Goal: Information Seeking & Learning: Learn about a topic

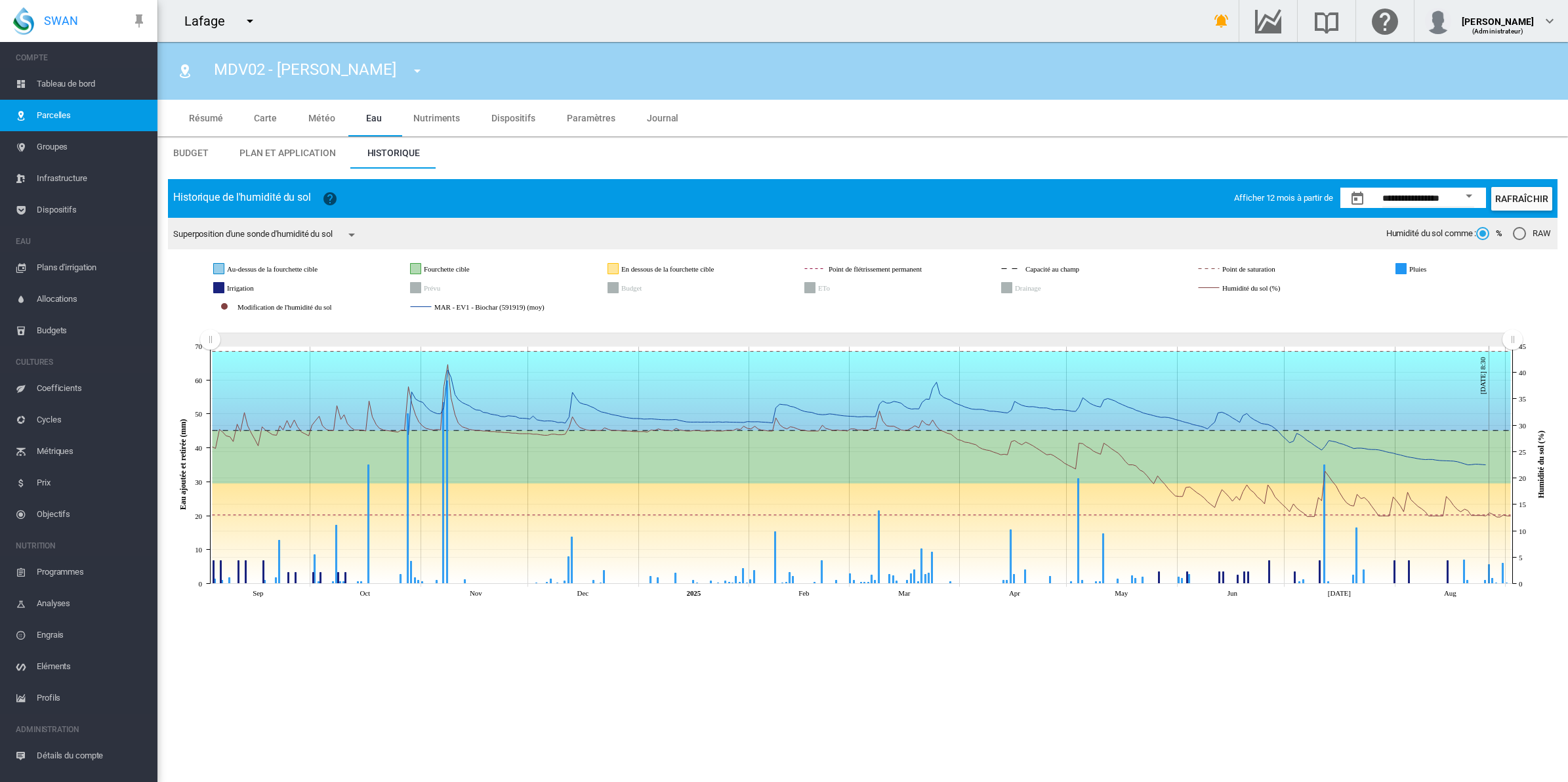
click at [250, 25] on md-icon "icon-menu-down" at bounding box center [250, 21] width 16 height 16
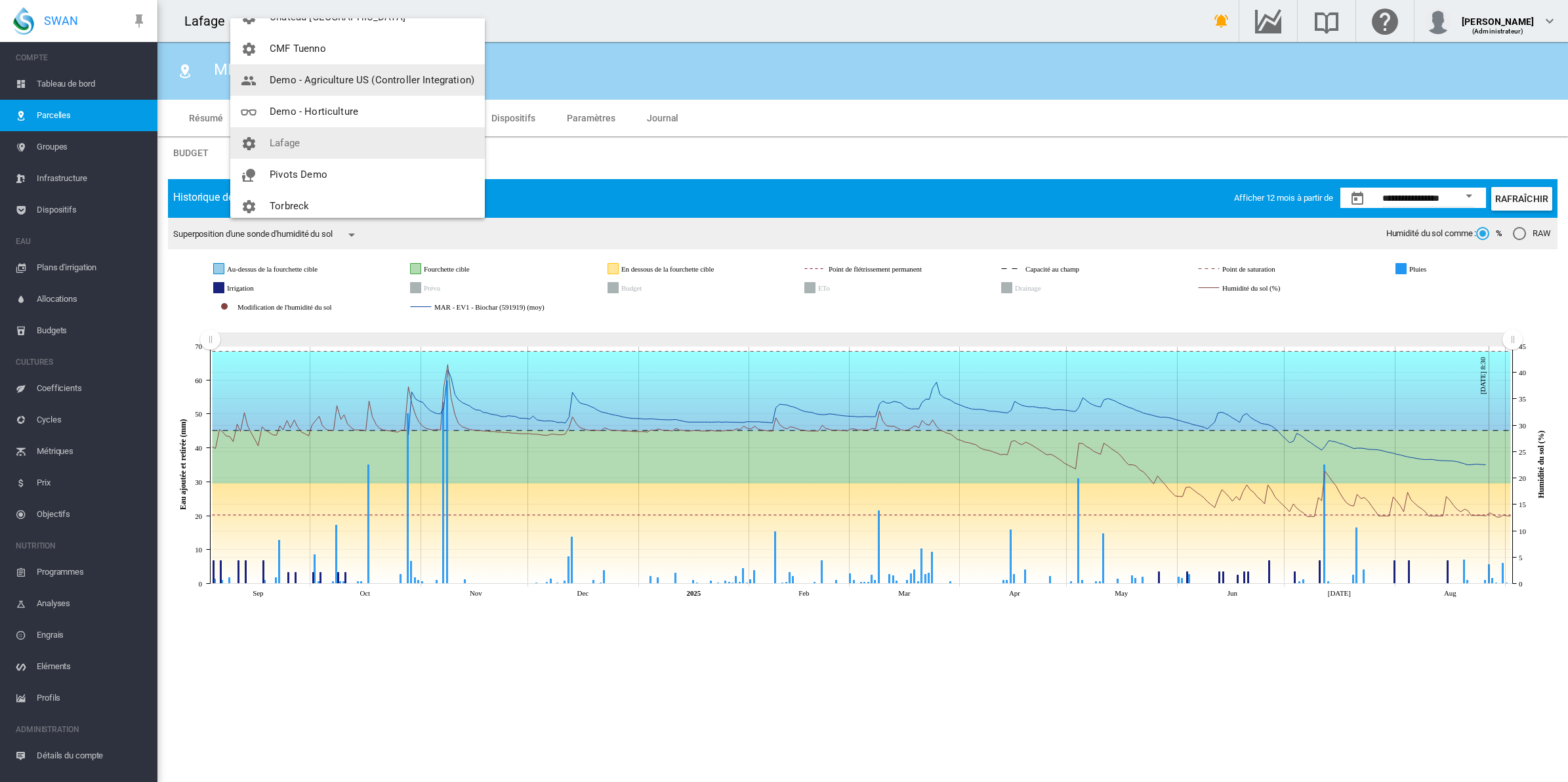
scroll to position [94, 0]
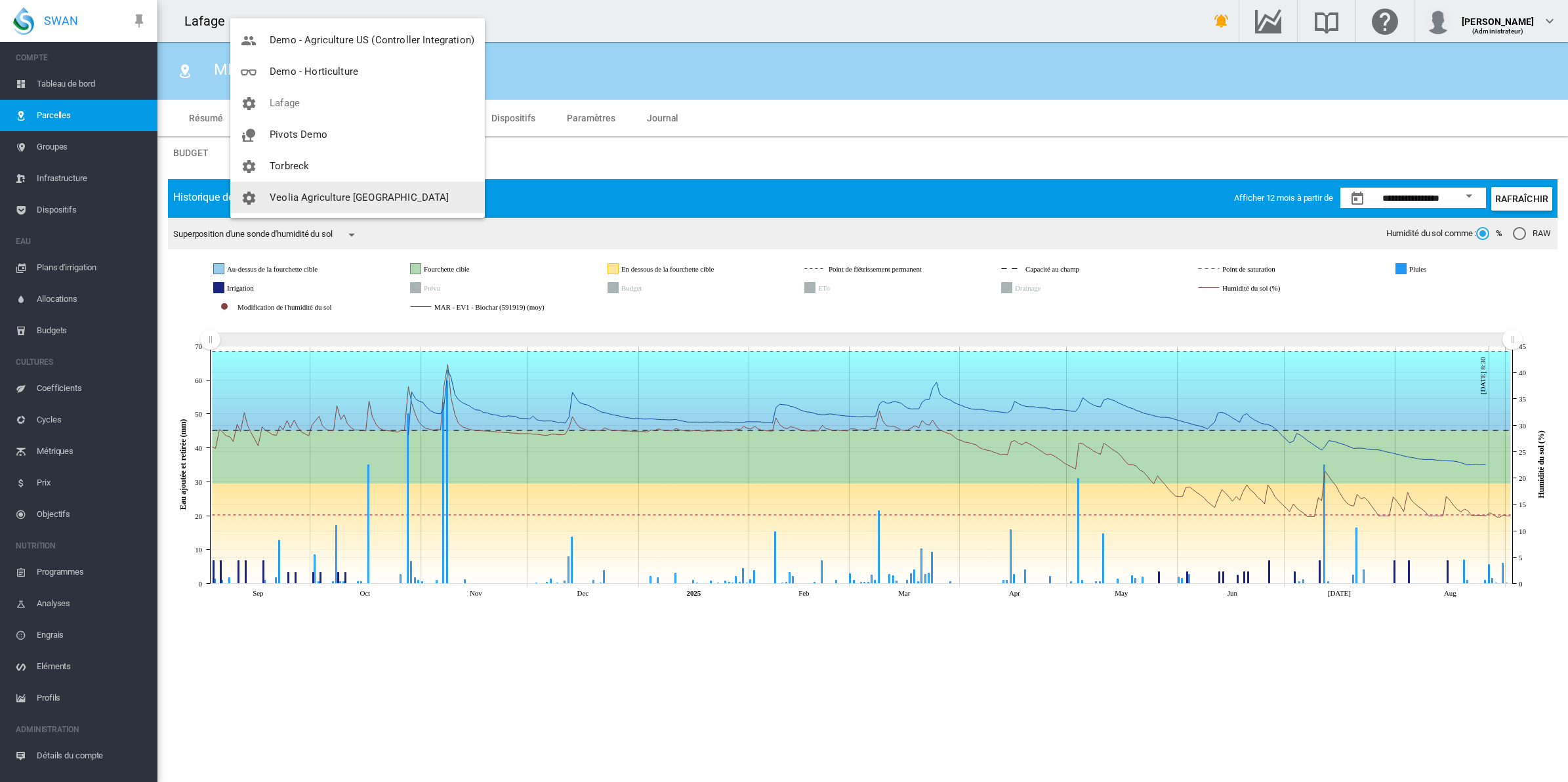
click at [303, 188] on button "Veolia Agriculture [GEOGRAPHIC_DATA]" at bounding box center [357, 197] width 255 height 32
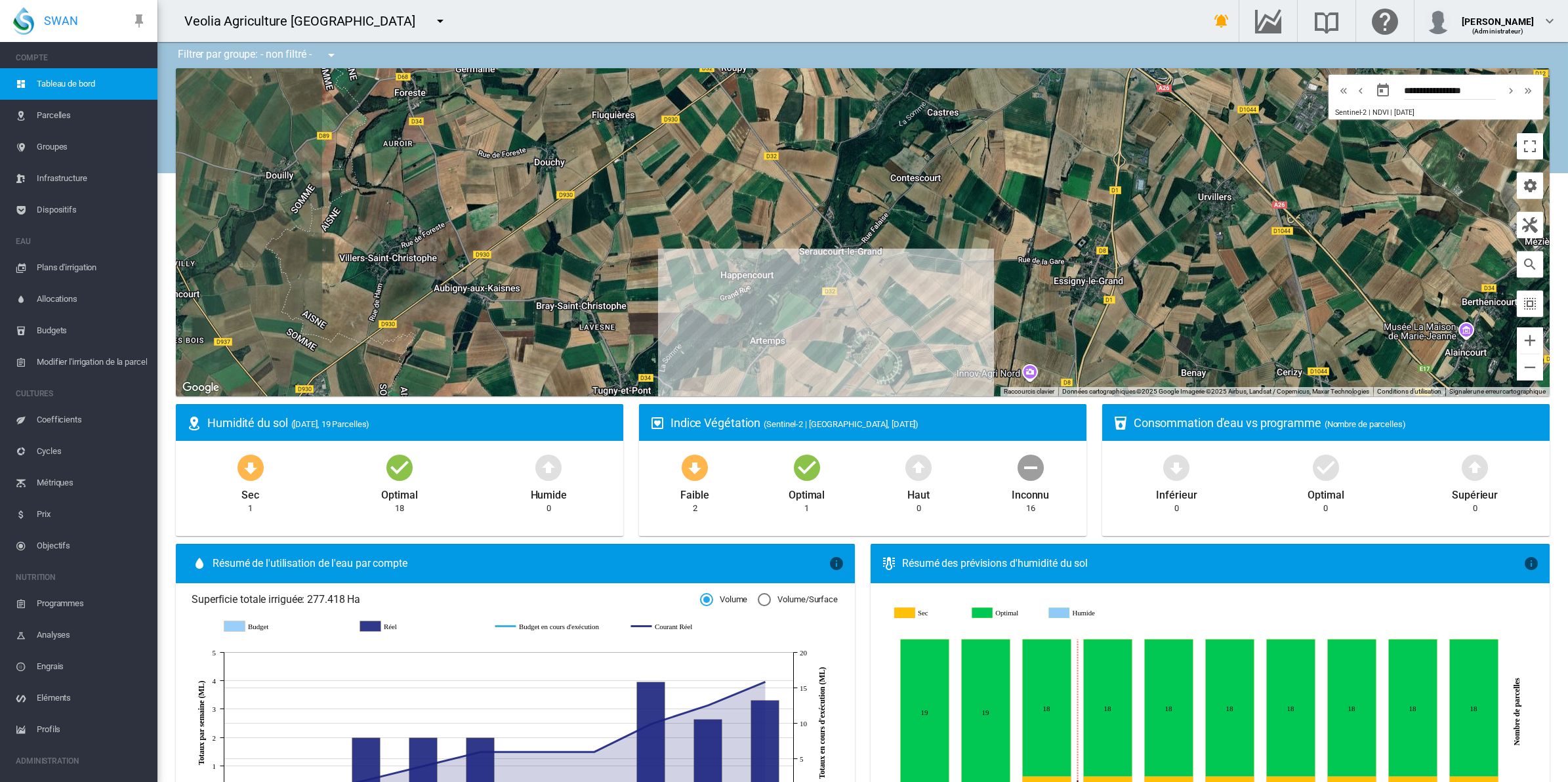
click at [333, 54] on md-icon "icon-menu-down" at bounding box center [331, 55] width 16 height 16
click at [352, 122] on span "Bassins" at bounding box center [357, 124] width 36 height 12
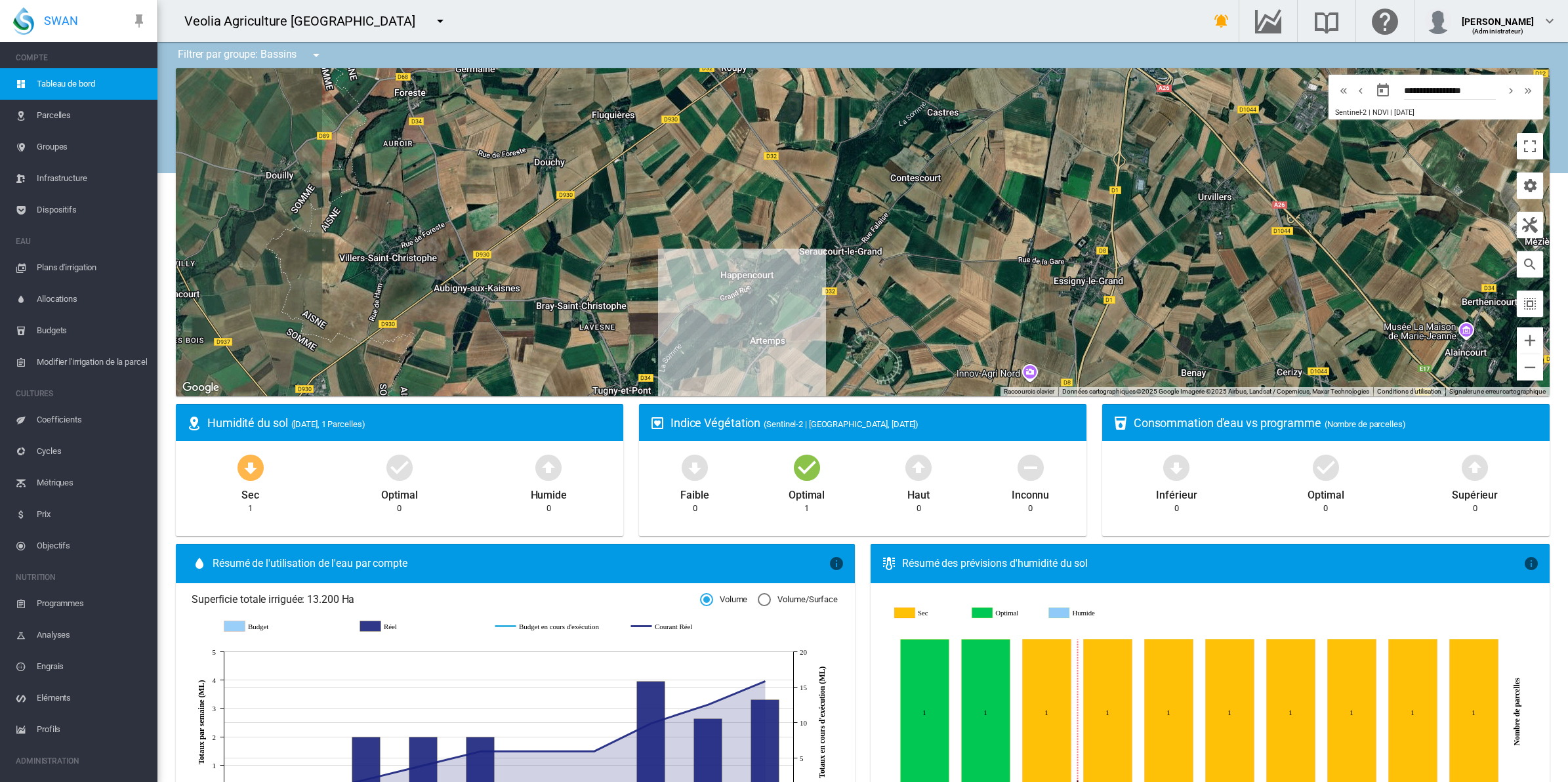
click at [56, 115] on span "Parcelles" at bounding box center [92, 116] width 110 height 32
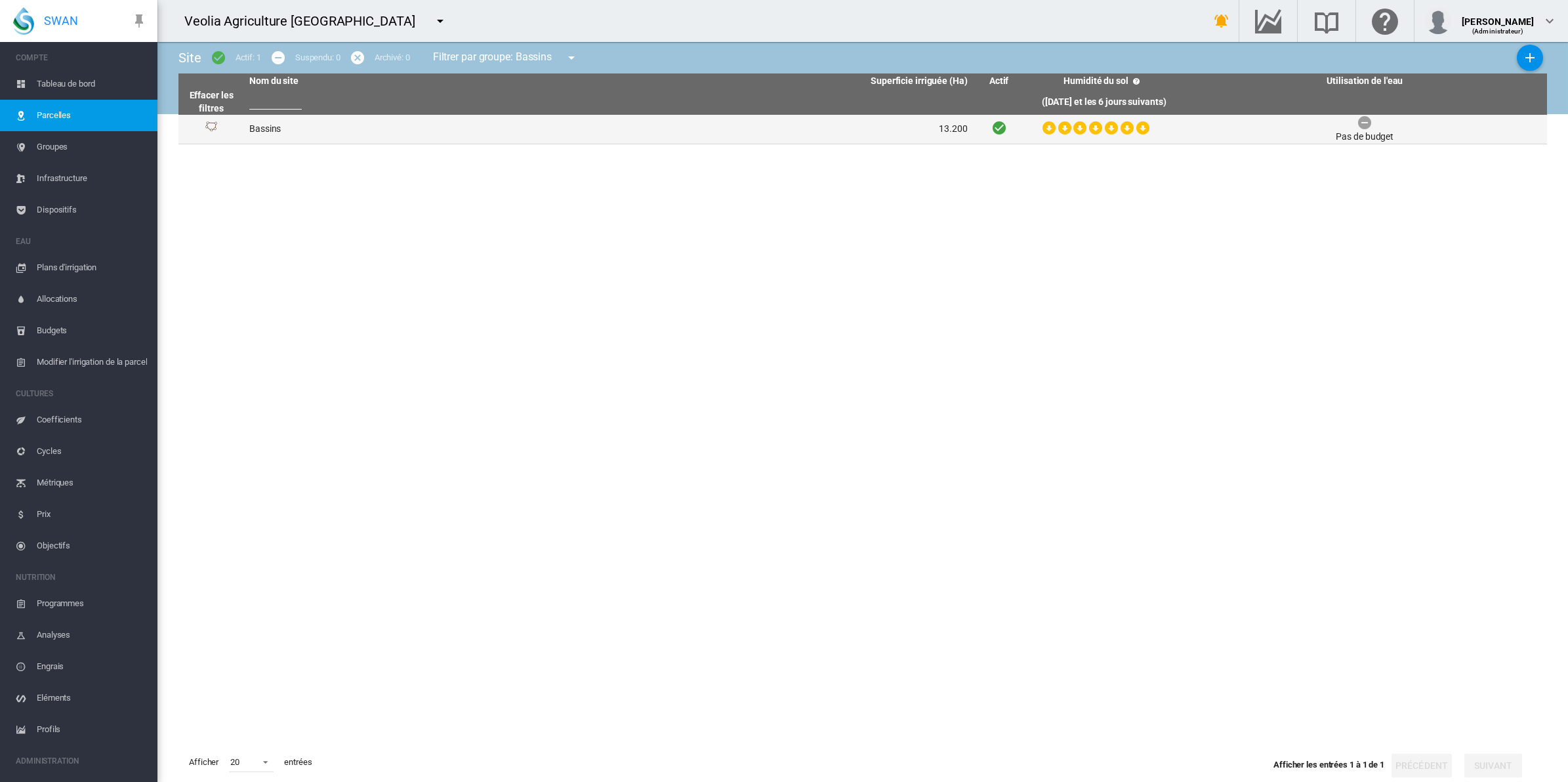
click at [274, 133] on td "Bassins" at bounding box center [426, 130] width 364 height 29
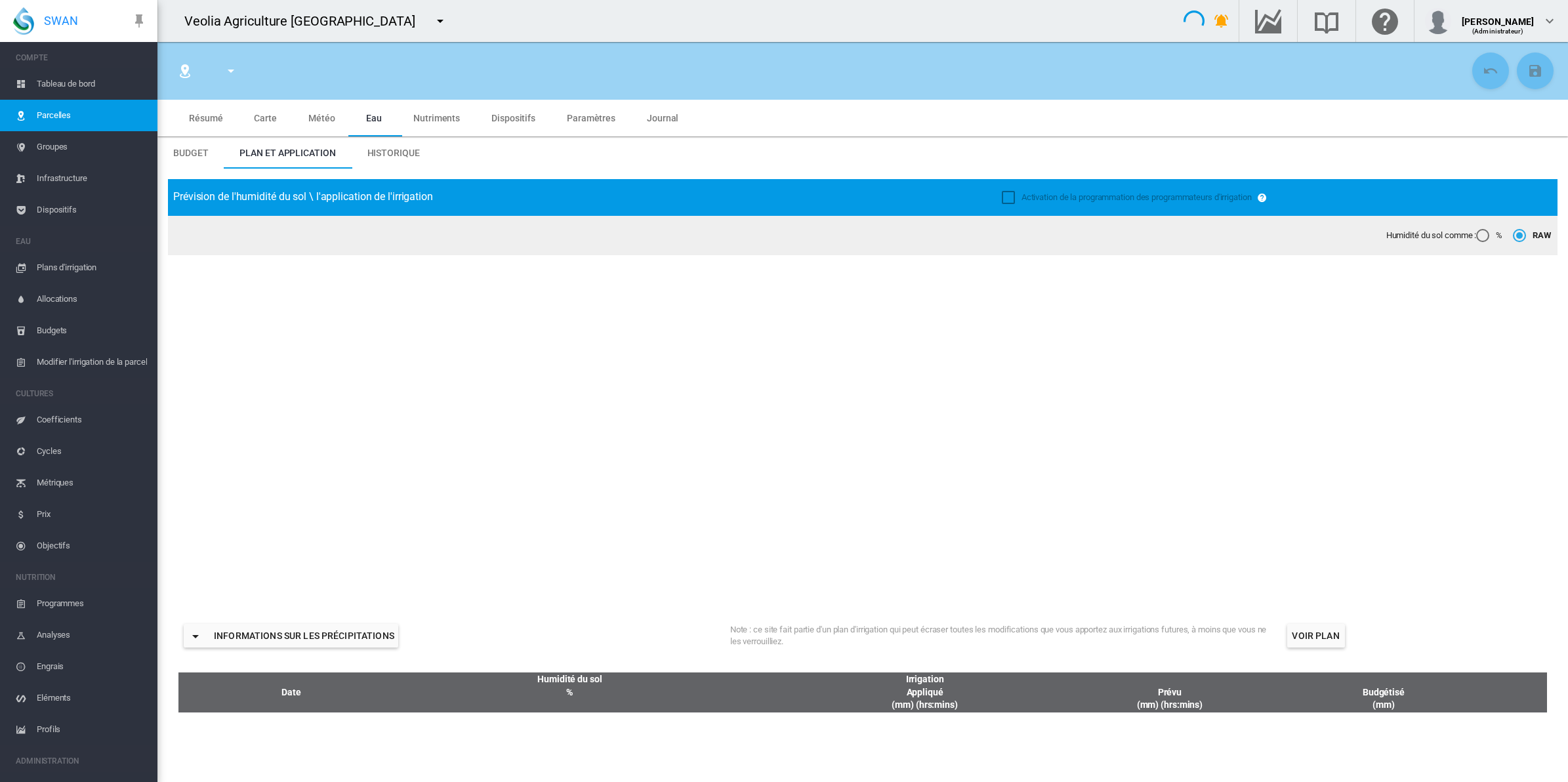
type input "*******"
type input "********"
type input "*******"
type input "**"
type input "******"
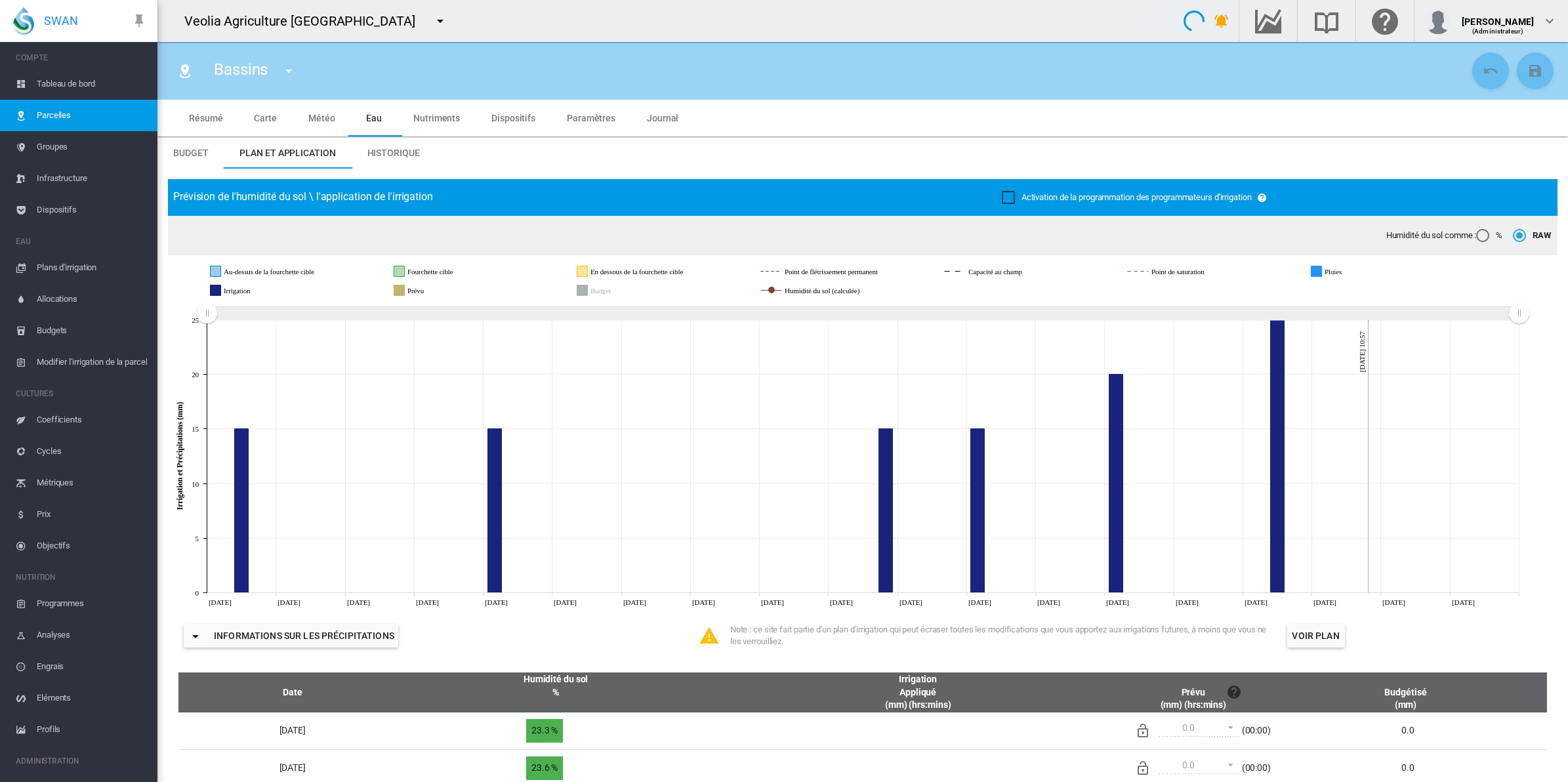
click at [384, 151] on span "Historique" at bounding box center [394, 153] width 53 height 11
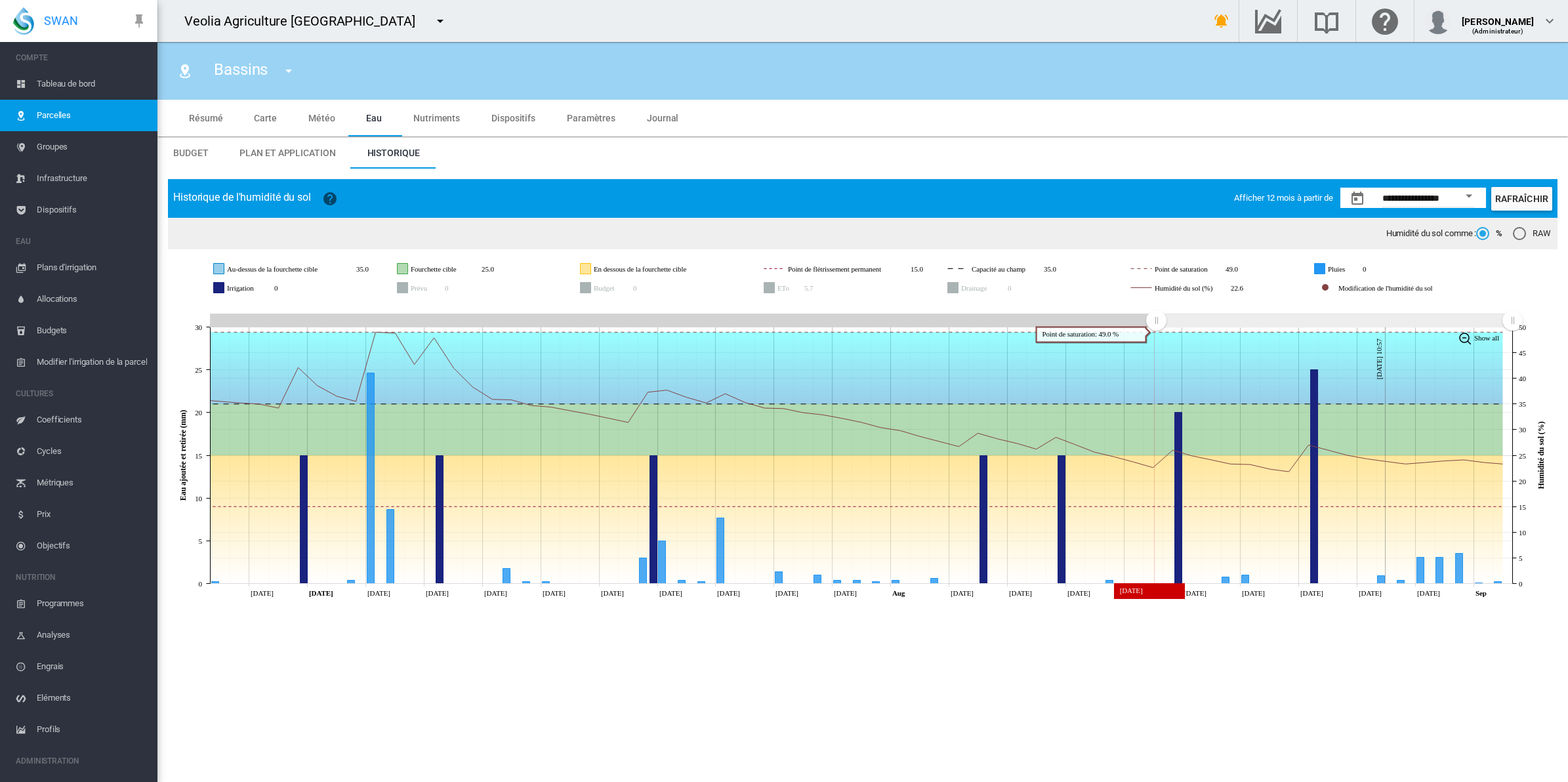
drag, startPoint x: 214, startPoint y: 325, endPoint x: 1154, endPoint y: 364, distance: 940.8
click at [1156, 364] on icon "JavaScript chart by amCharts [DATE] [DATE] [DATE] [DATE] [DATE] [DATE] [DATE] […" at bounding box center [862, 452] width 1390 height 303
click at [57, 204] on span "Dispositifs" at bounding box center [92, 210] width 110 height 32
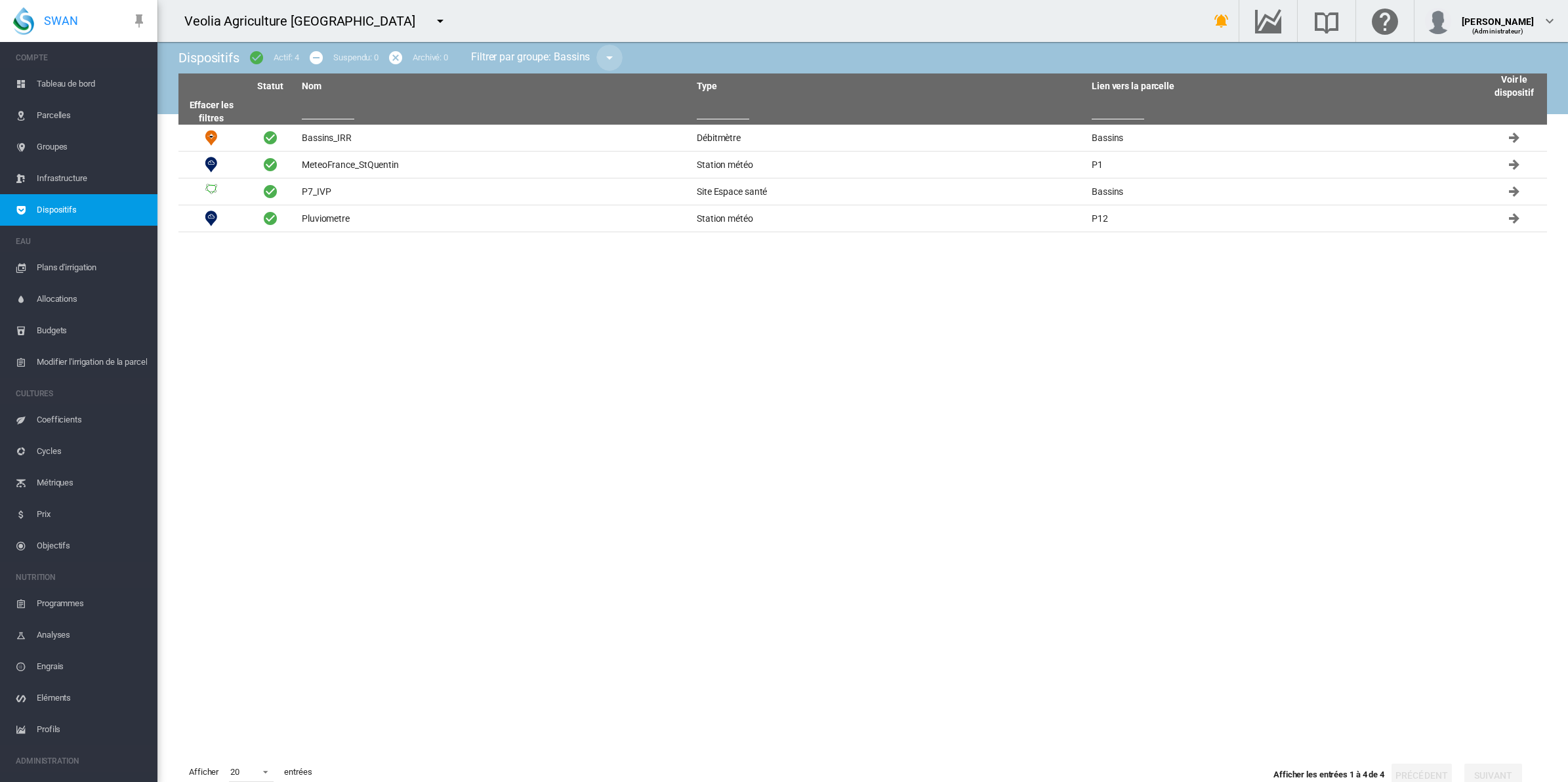
click at [617, 56] on md-icon "icon-menu-down" at bounding box center [610, 58] width 16 height 16
click at [638, 97] on span "- non filtré -" at bounding box center [647, 100] width 51 height 12
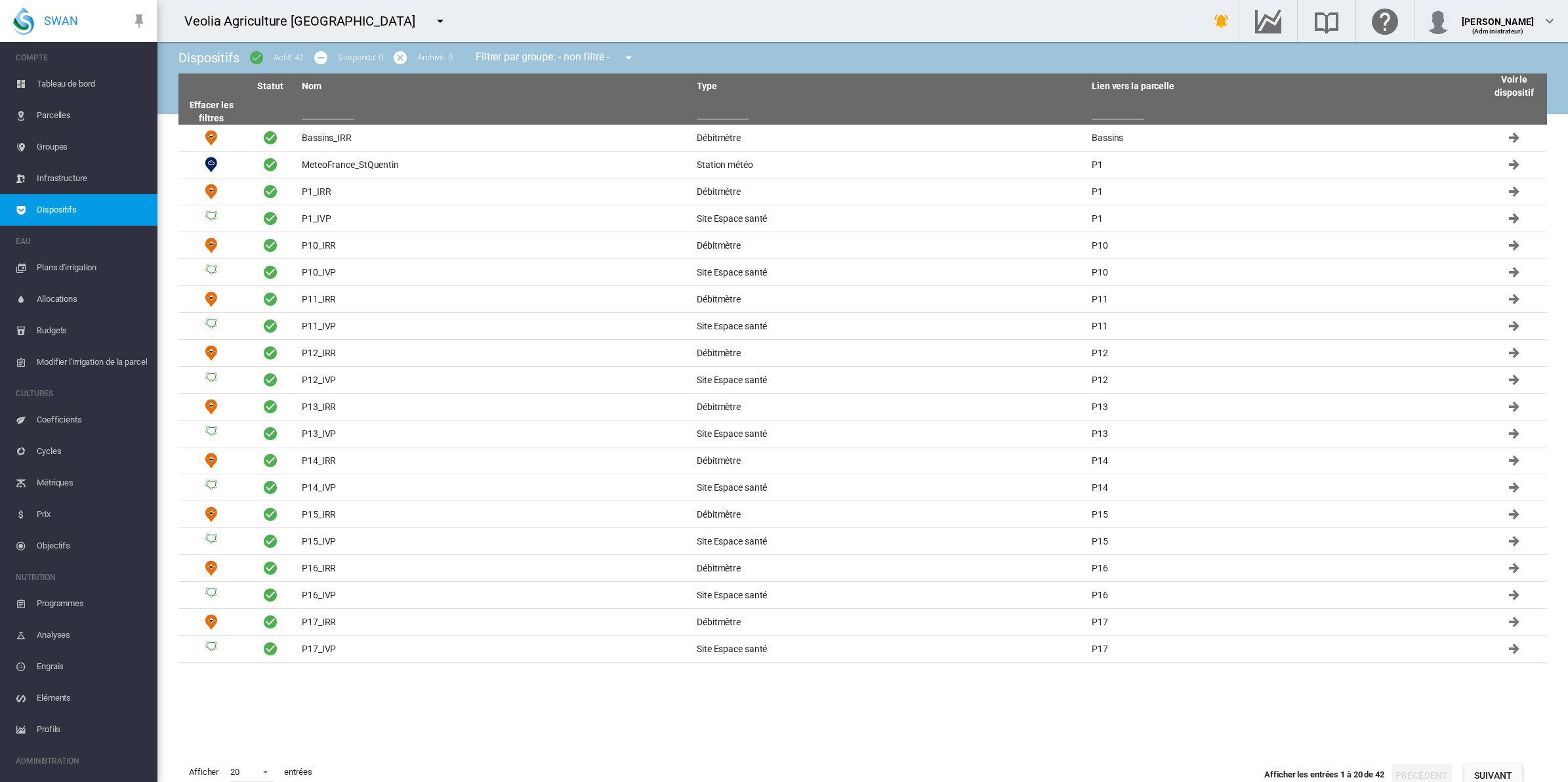
click at [729, 109] on input "text" at bounding box center [723, 110] width 53 height 20
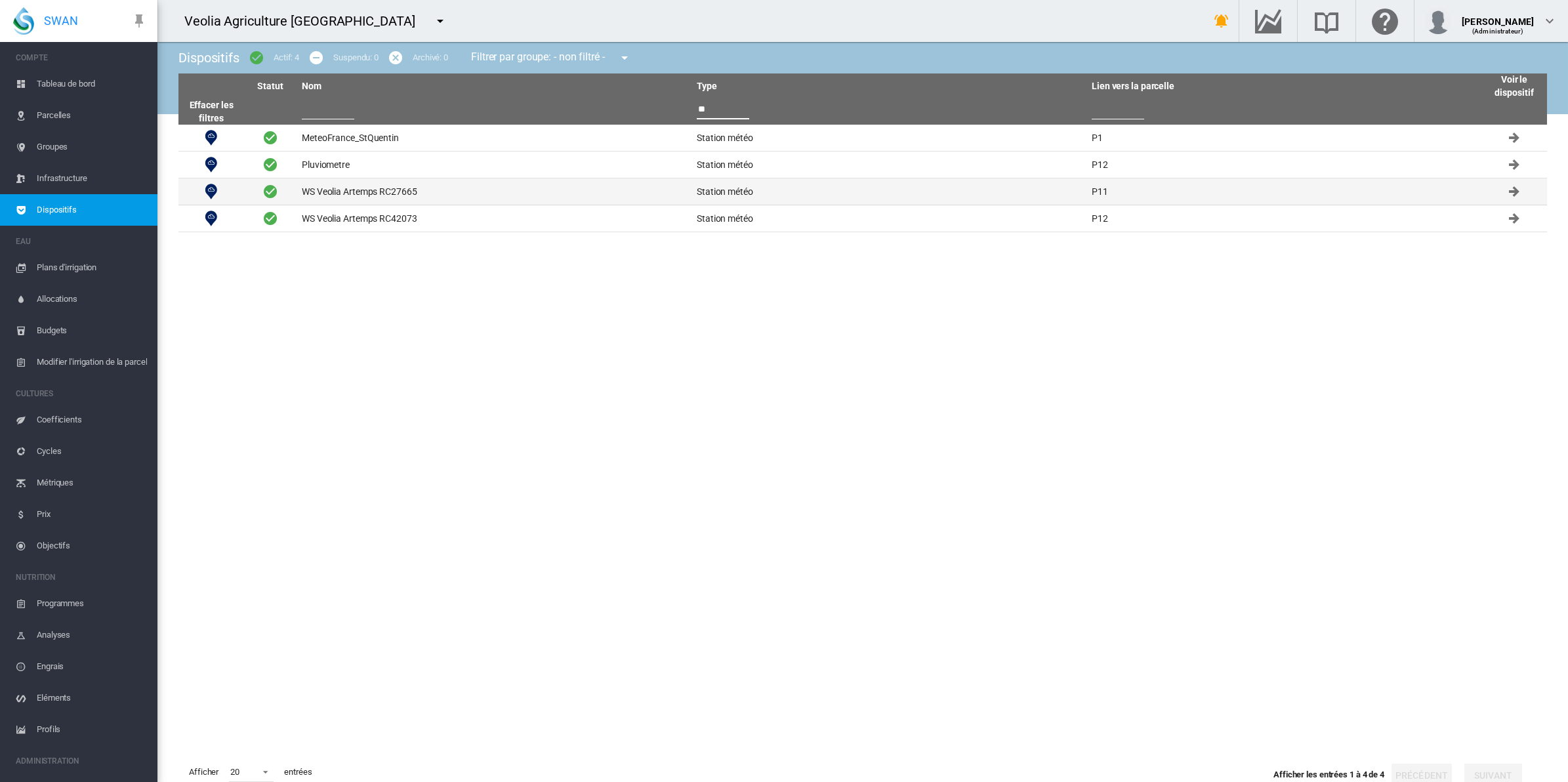
type input "**"
click at [394, 191] on td "WS Veolia Artemps RC27665" at bounding box center [494, 191] width 395 height 26
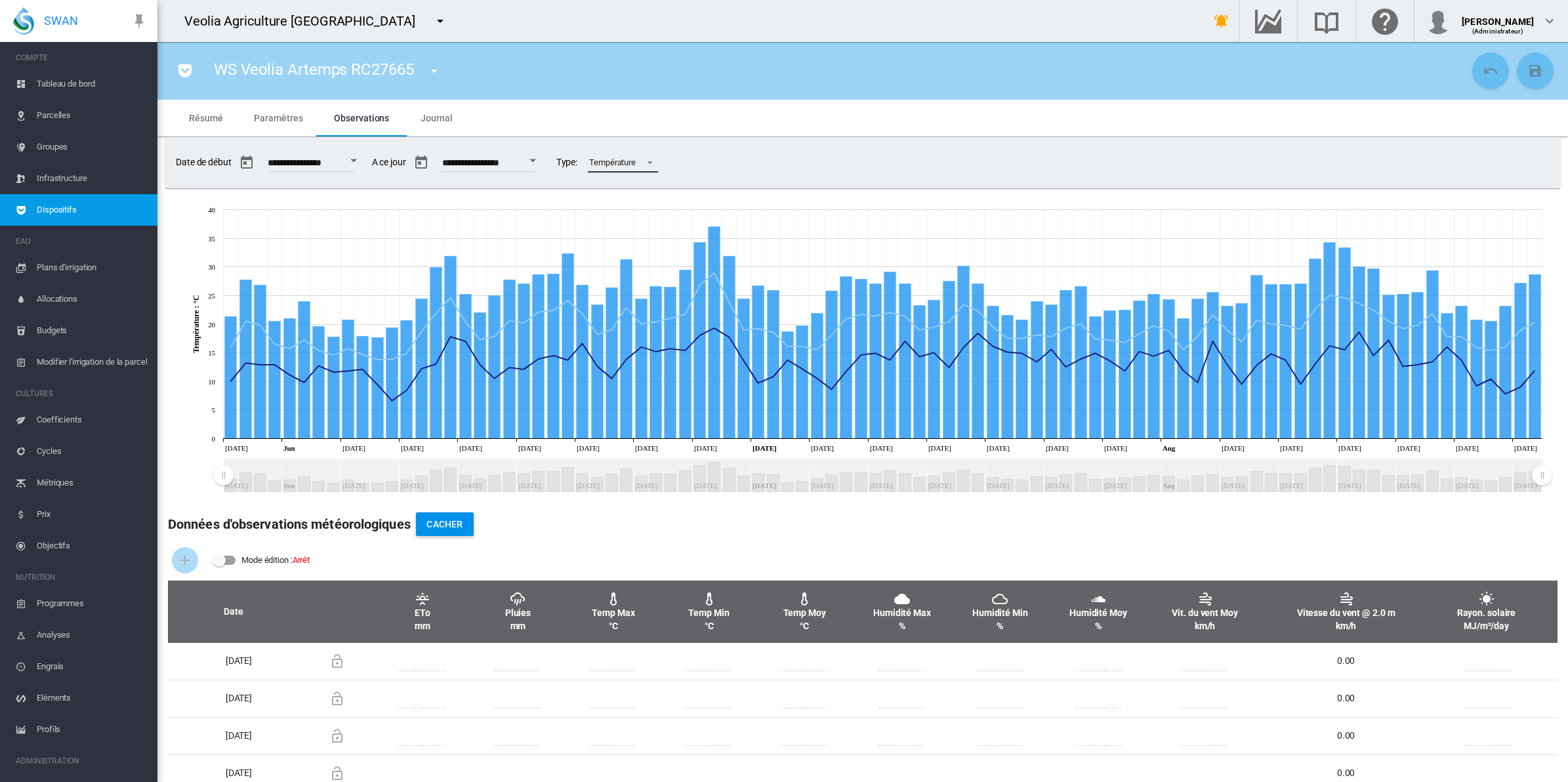
click at [654, 162] on span at bounding box center [647, 161] width 16 height 12
click at [641, 130] on div "Pluies" at bounding box center [641, 132] width 22 height 12
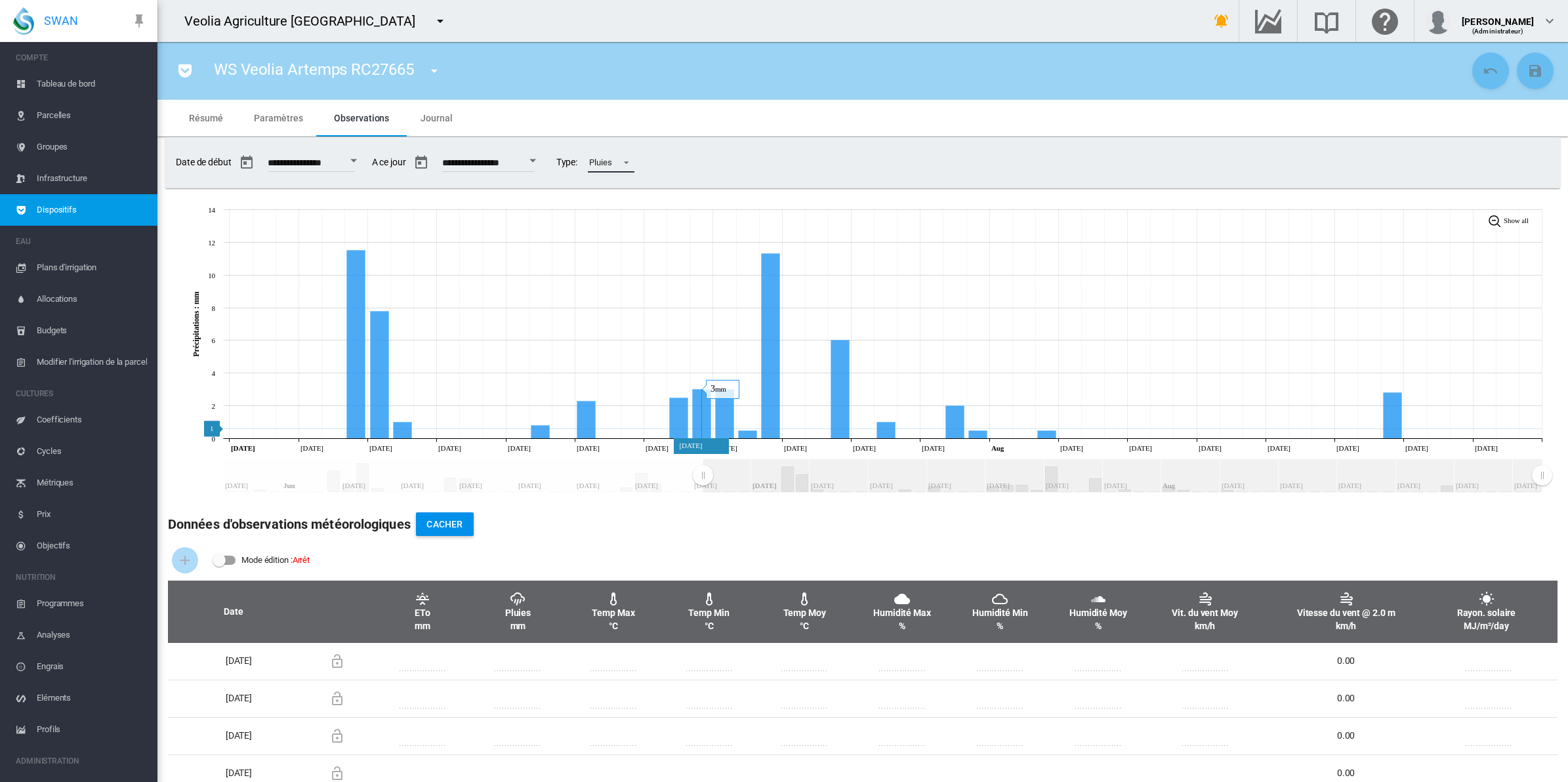
drag, startPoint x: 218, startPoint y: 470, endPoint x: 702, endPoint y: 428, distance: 485.8
click at [702, 428] on icon "JavaScript chart by amCharts [DATE] [DATE] Jun [DATE] Jun [DATE] Jun [DATE] Jun…" at bounding box center [856, 347] width 1398 height 302
click at [431, 68] on md-icon "icon-menu-down" at bounding box center [434, 71] width 16 height 16
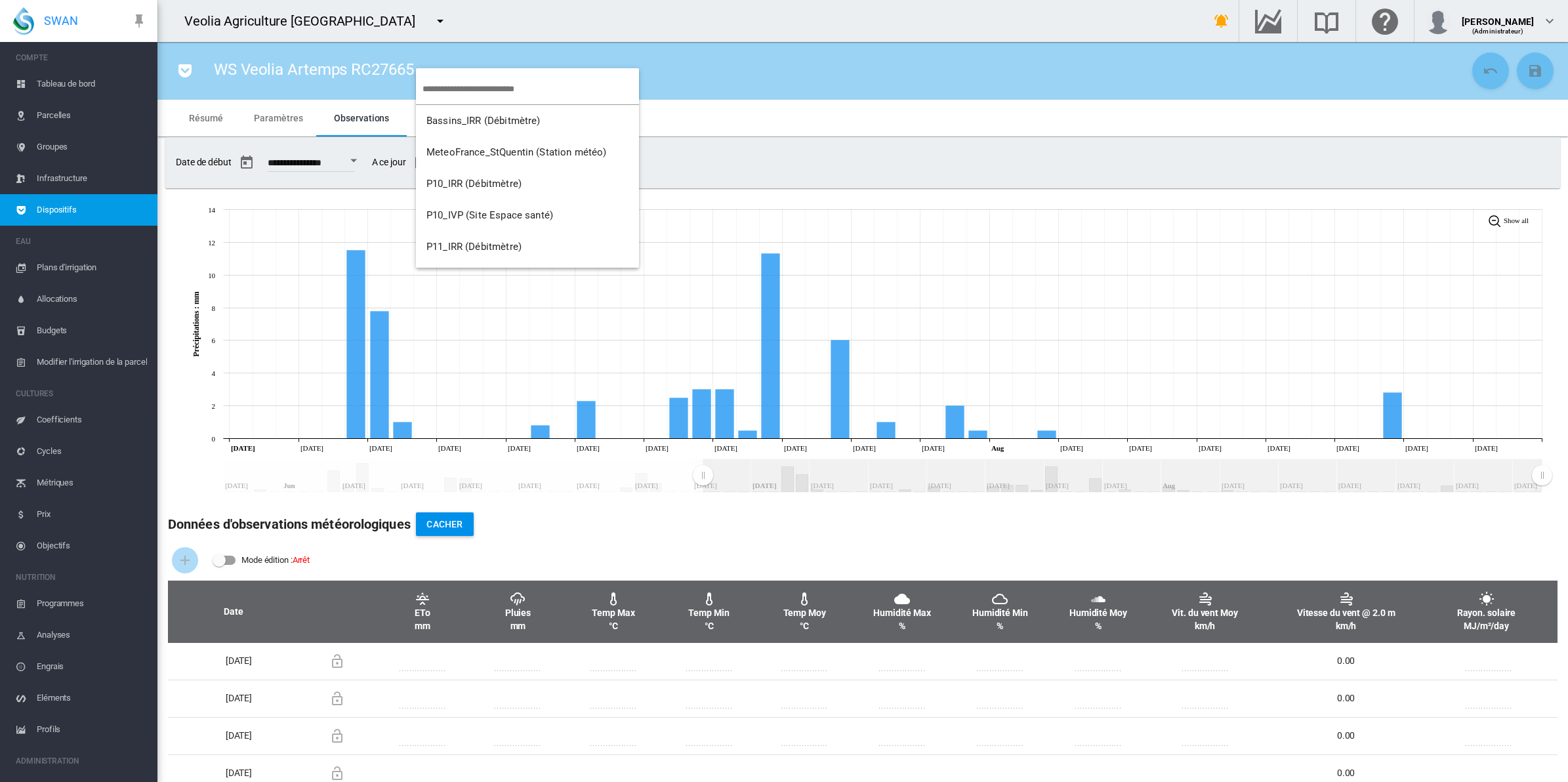
click at [431, 68] on md-menu-content "Bassins_IRR (Débitmètre) MeteoFrance_StQuentin (Station météo) P10_IRR (Débitmè…" at bounding box center [527, 168] width 223 height 199
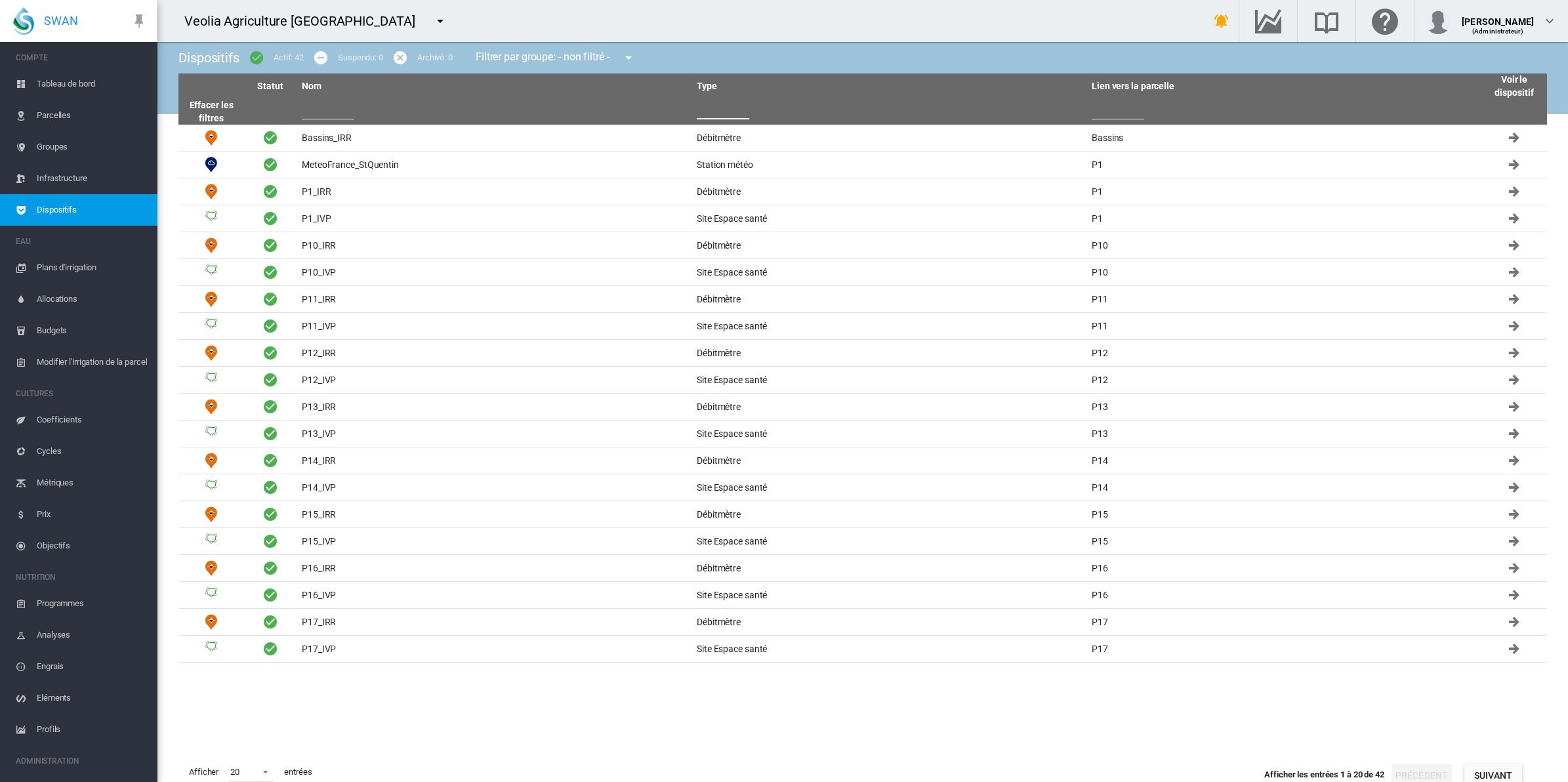
click at [729, 104] on input "text" at bounding box center [723, 110] width 53 height 20
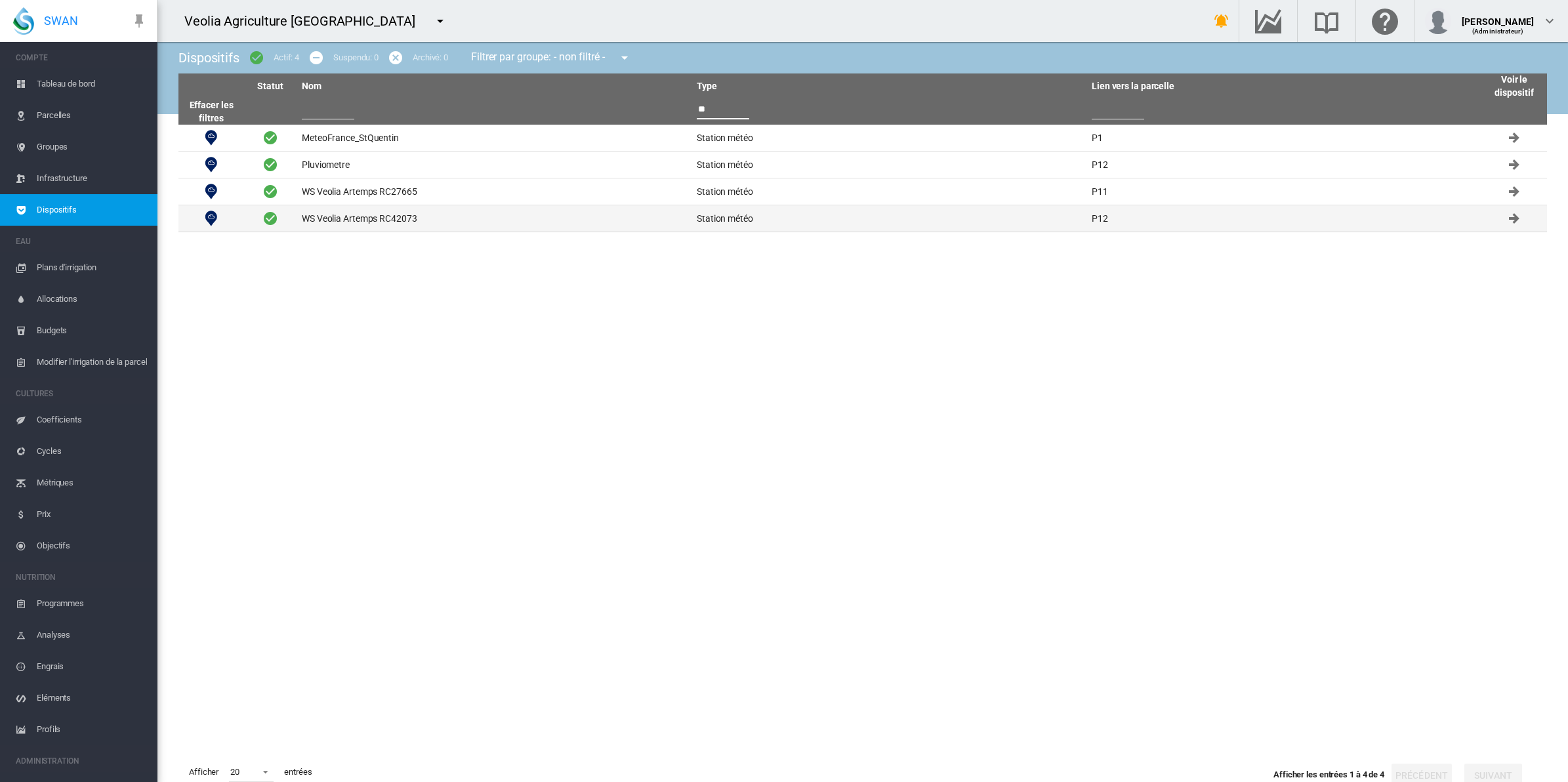
type input "**"
click at [390, 208] on td "WS Veolia Artemps RC42073" at bounding box center [494, 218] width 395 height 26
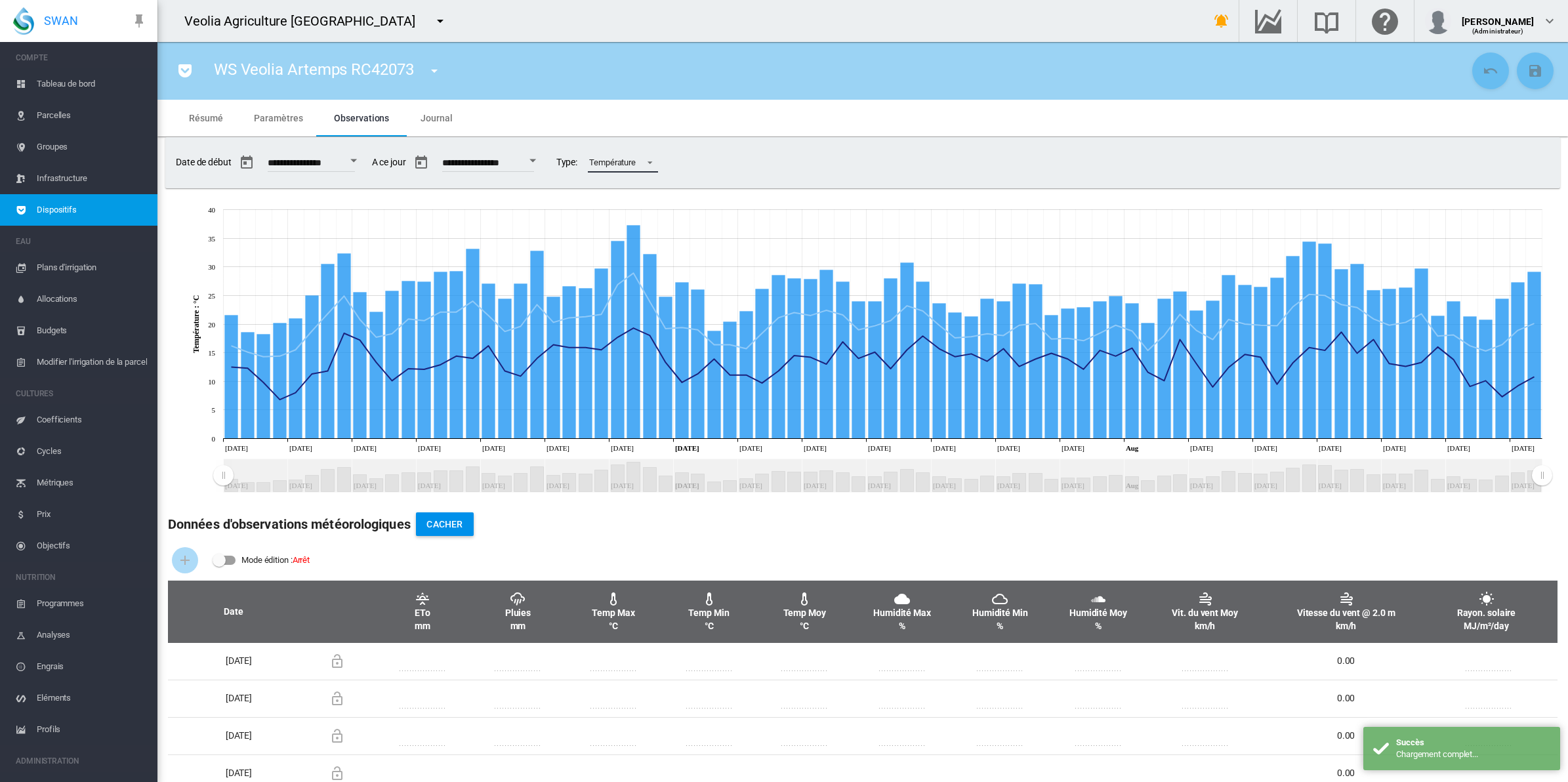
click at [658, 164] on md-select-value "Température" at bounding box center [623, 162] width 70 height 20
click at [667, 130] on md-option "Pluies" at bounding box center [665, 132] width 92 height 32
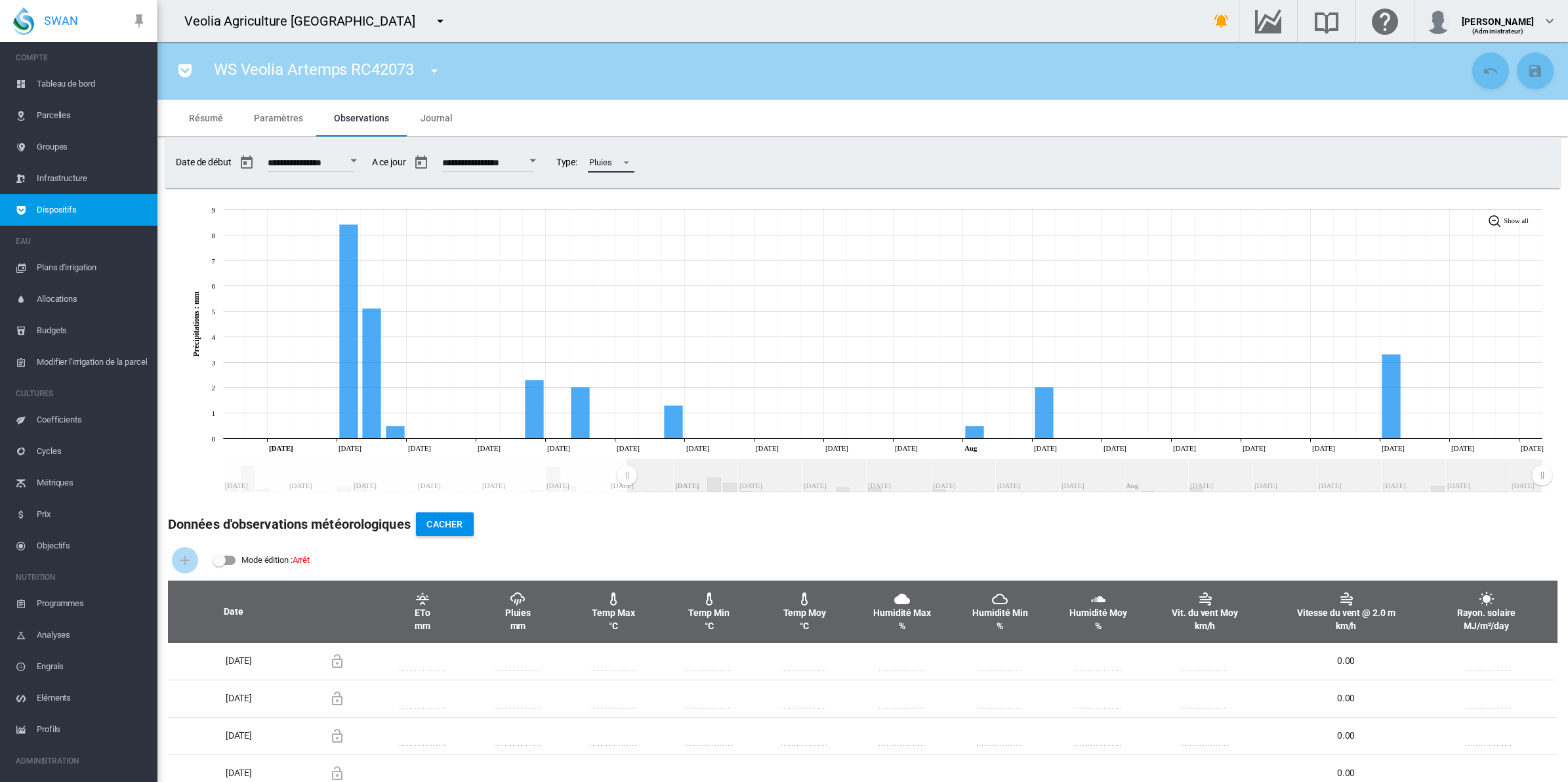
drag, startPoint x: 226, startPoint y: 481, endPoint x: 627, endPoint y: 479, distance: 401.0
click at [627, 479] on rect "Zoom chart using cursor arrows" at bounding box center [627, 476] width 16 height 33
click at [1509, 17] on div "[PERSON_NAME]" at bounding box center [1498, 16] width 72 height 13
click at [1487, 112] on button "Déconnexion" at bounding box center [1482, 116] width 157 height 21
